Goal: Transaction & Acquisition: Book appointment/travel/reservation

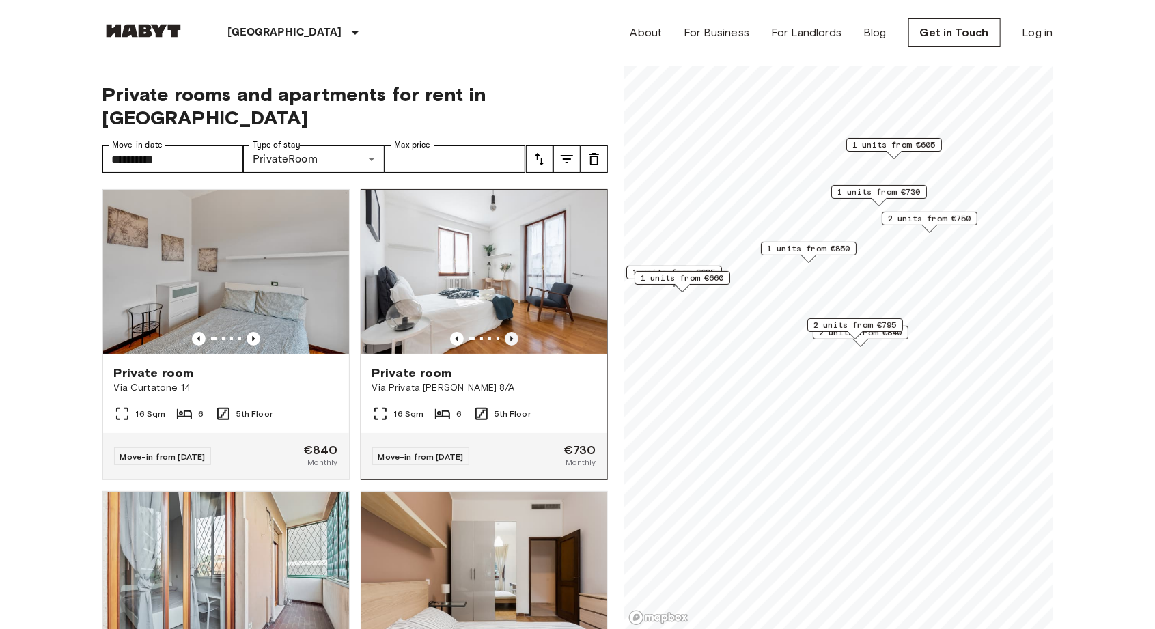
click at [511, 332] on icon "Previous image" at bounding box center [512, 339] width 14 height 14
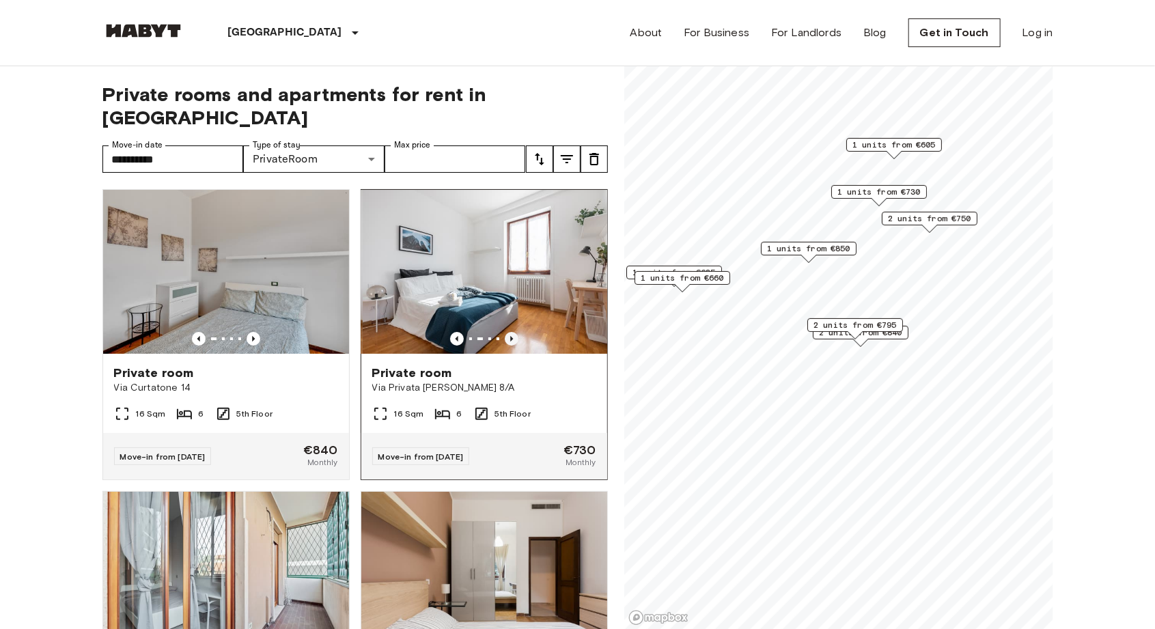
click at [512, 336] on icon "Previous image" at bounding box center [511, 338] width 3 height 5
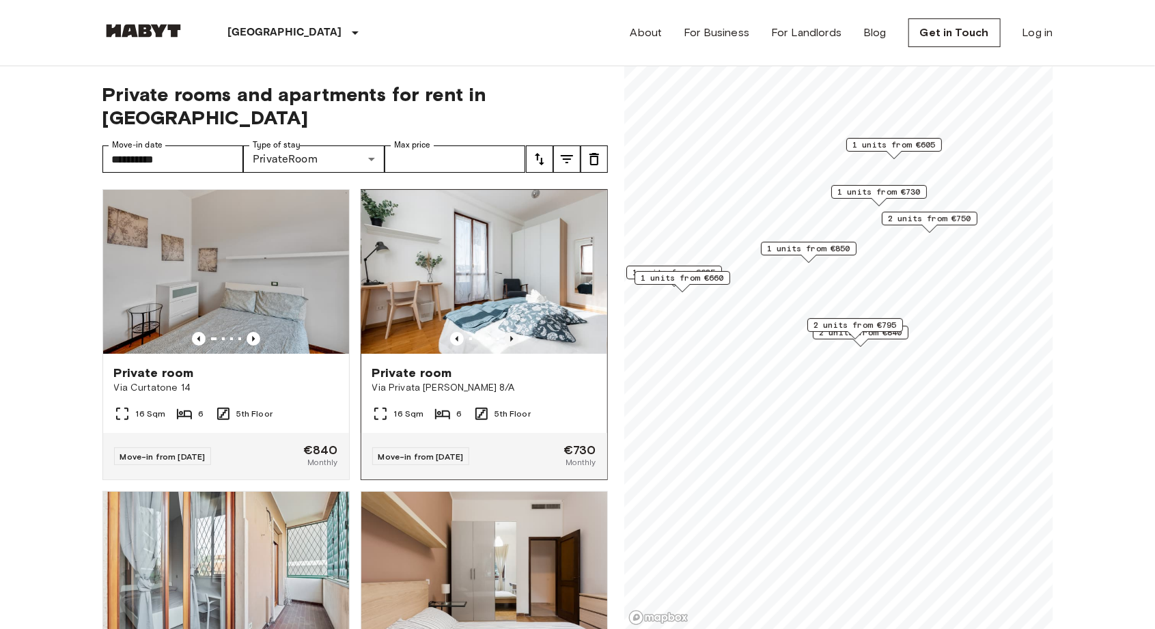
click at [512, 336] on icon "Previous image" at bounding box center [511, 338] width 3 height 5
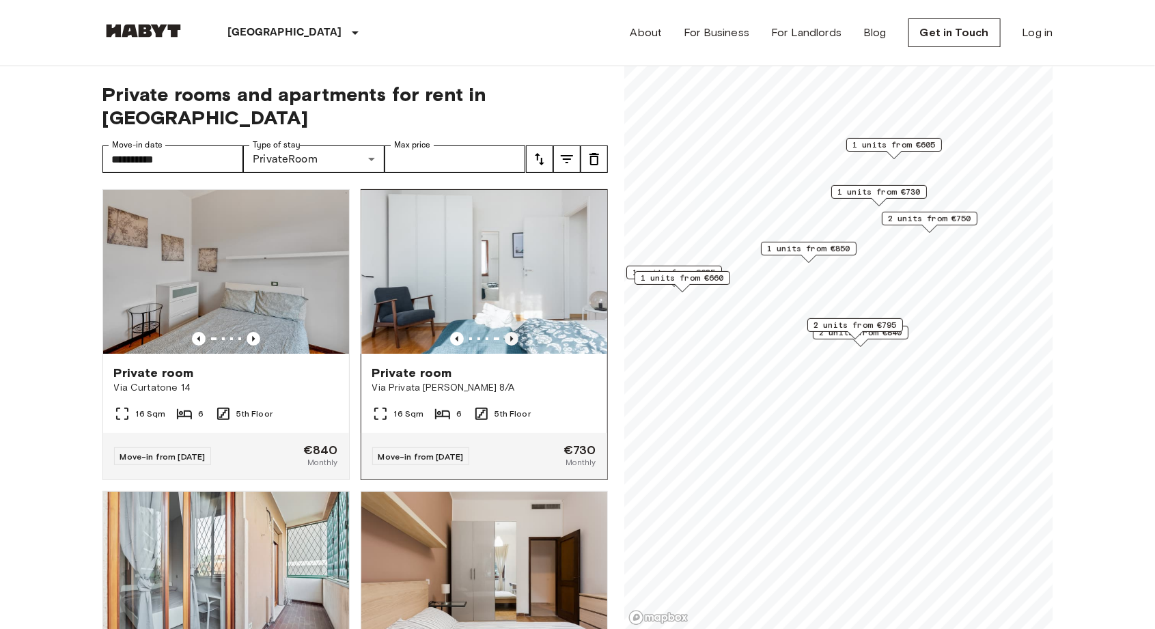
click at [515, 332] on icon "Previous image" at bounding box center [512, 339] width 14 height 14
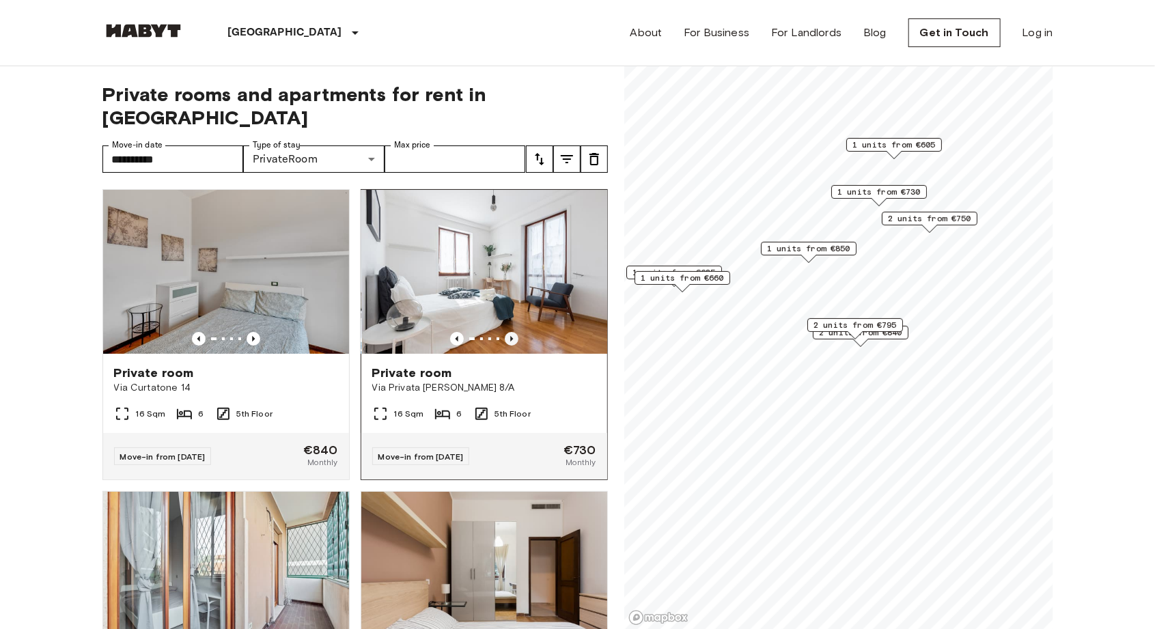
click at [514, 332] on icon "Previous image" at bounding box center [512, 339] width 14 height 14
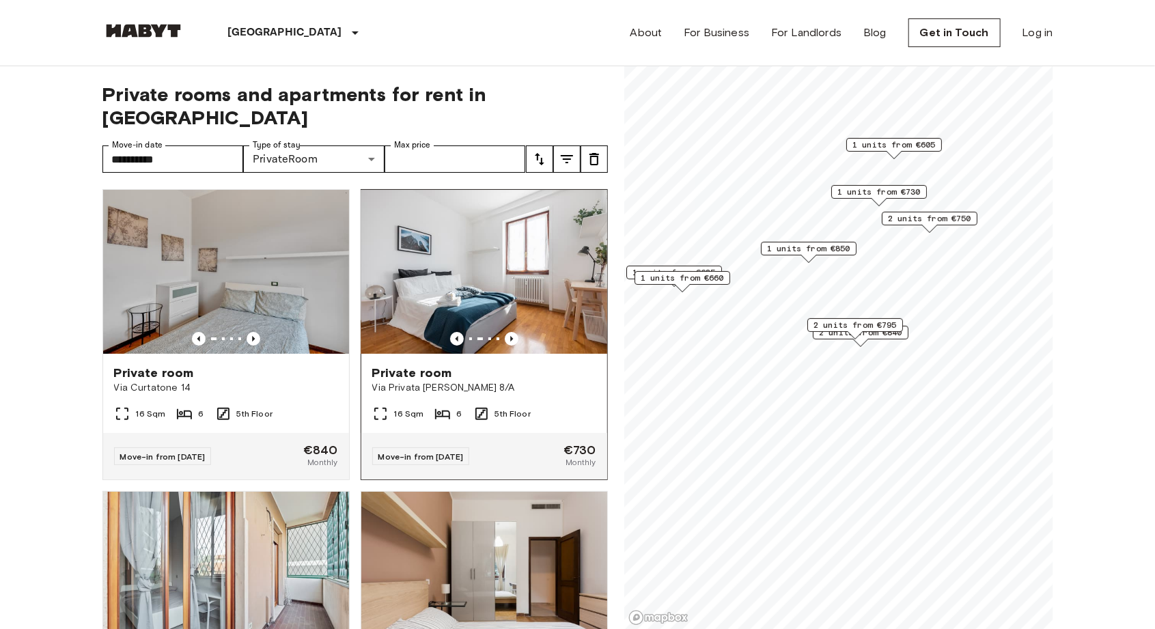
click at [549, 288] on img at bounding box center [484, 272] width 246 height 164
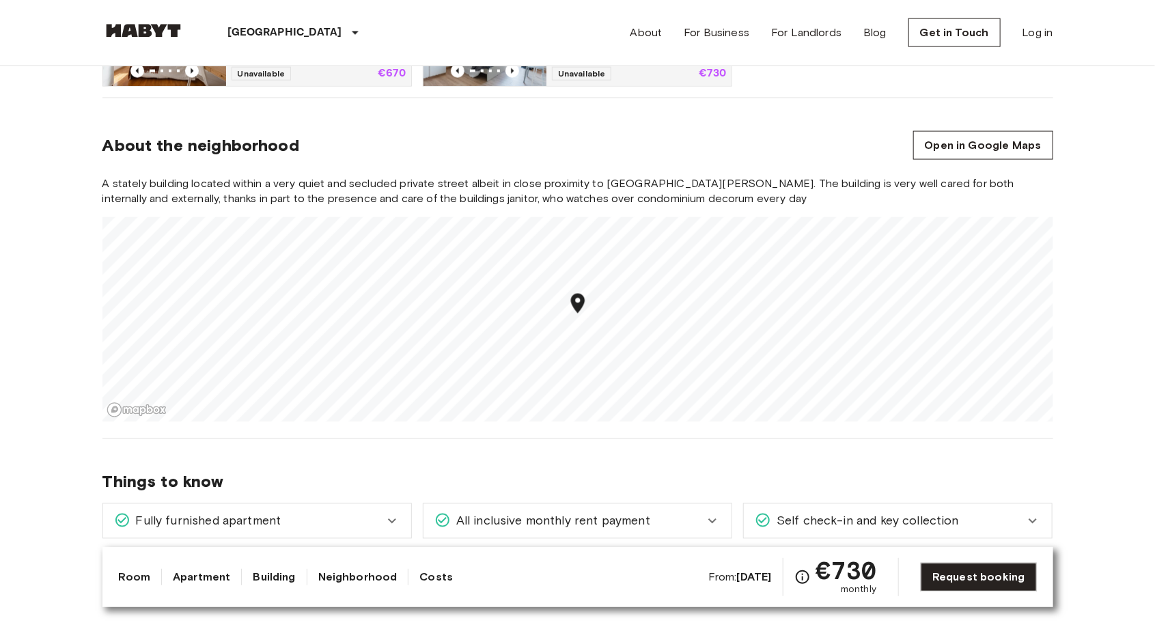
scroll to position [1046, 0]
